Goal: Register for event/course

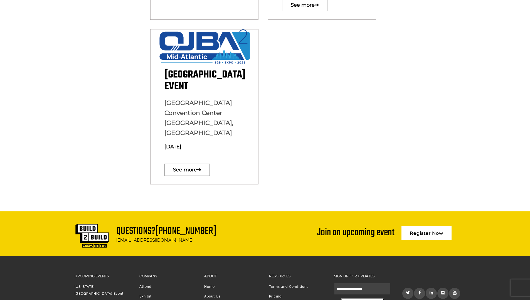
scroll to position [356, 0]
